Goal: Information Seeking & Learning: Check status

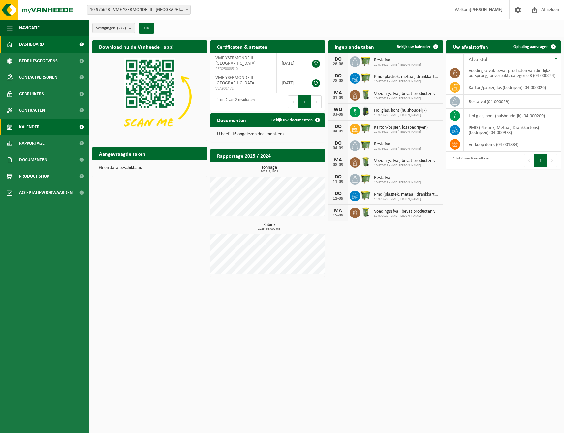
click at [22, 129] on span "Kalender" at bounding box center [29, 127] width 20 height 16
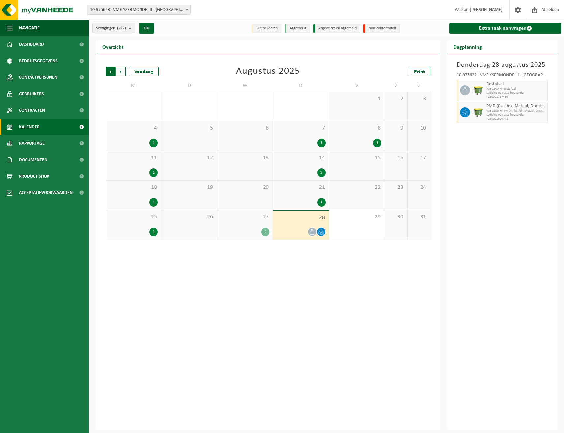
click at [120, 74] on span "Volgende" at bounding box center [121, 72] width 10 height 10
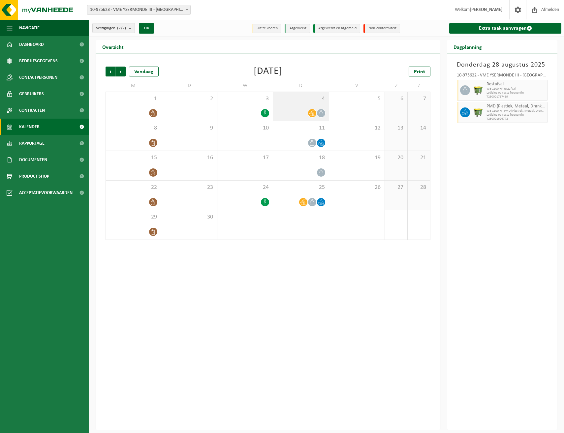
click at [304, 102] on span "4" at bounding box center [300, 98] width 49 height 7
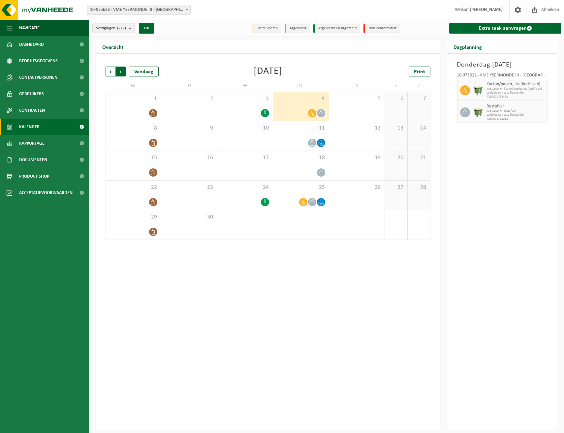
click at [108, 70] on span "Vorige" at bounding box center [110, 72] width 10 height 10
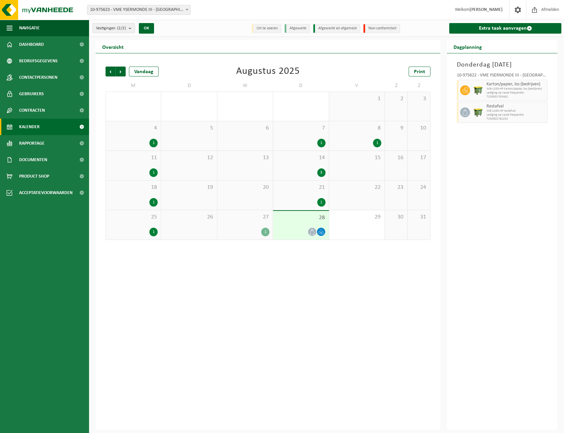
click at [108, 70] on span "Vorige" at bounding box center [110, 72] width 10 height 10
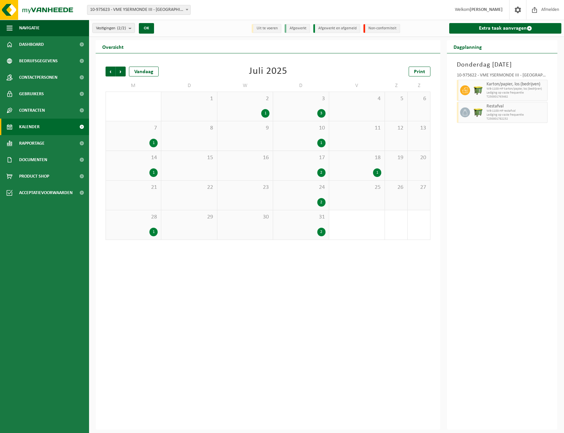
click at [108, 70] on span "Vorige" at bounding box center [110, 72] width 10 height 10
click at [108, 71] on span "Vorige" at bounding box center [110, 72] width 10 height 10
click at [39, 157] on span "Documenten" at bounding box center [33, 160] width 28 height 16
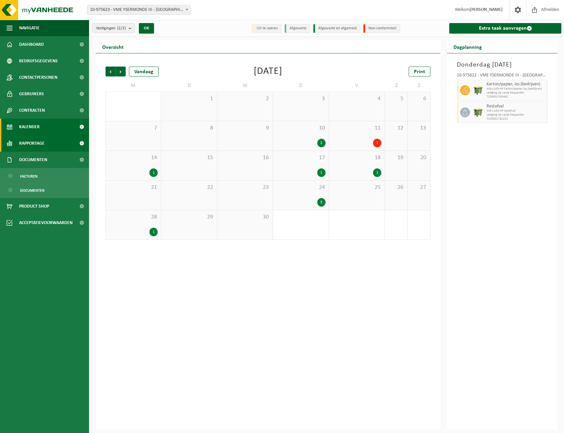
click at [37, 142] on span "Rapportage" at bounding box center [31, 143] width 25 height 16
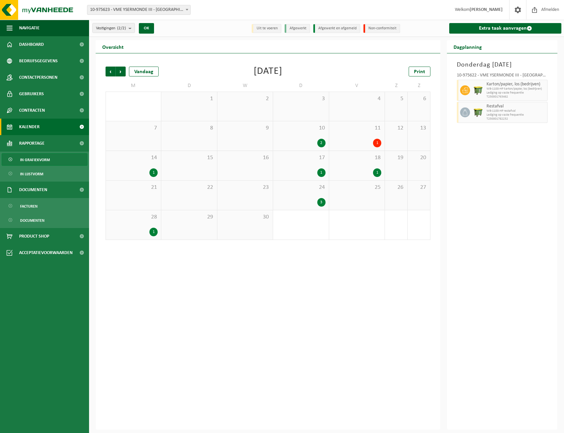
click at [36, 162] on span "In grafiekvorm" at bounding box center [35, 160] width 30 height 13
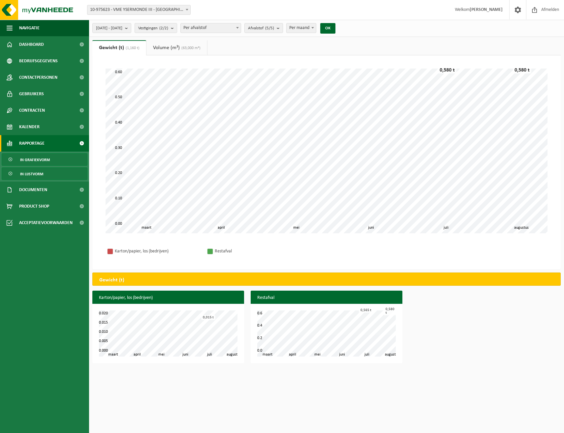
click at [29, 173] on span "In lijstvorm" at bounding box center [31, 174] width 23 height 13
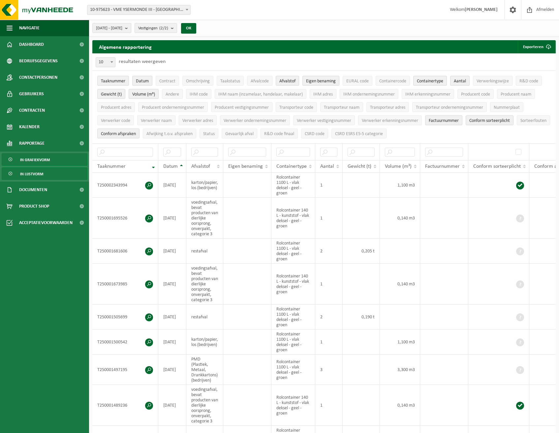
click at [25, 164] on span "In grafiekvorm" at bounding box center [35, 160] width 30 height 13
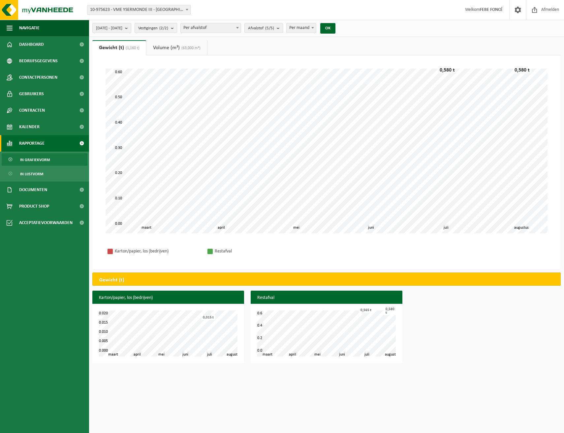
click at [172, 44] on link "Volume (m³) (63,000 m³)" at bounding box center [176, 47] width 61 height 15
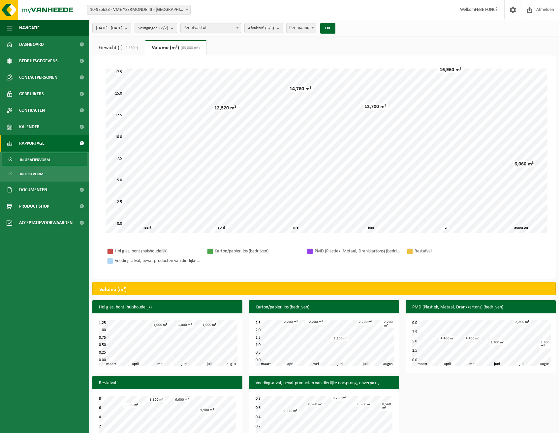
scroll to position [22, 0]
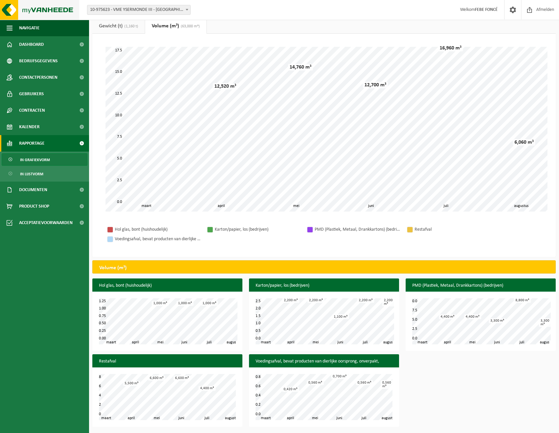
click at [41, 11] on img at bounding box center [39, 10] width 79 height 20
